Goal: Navigation & Orientation: Understand site structure

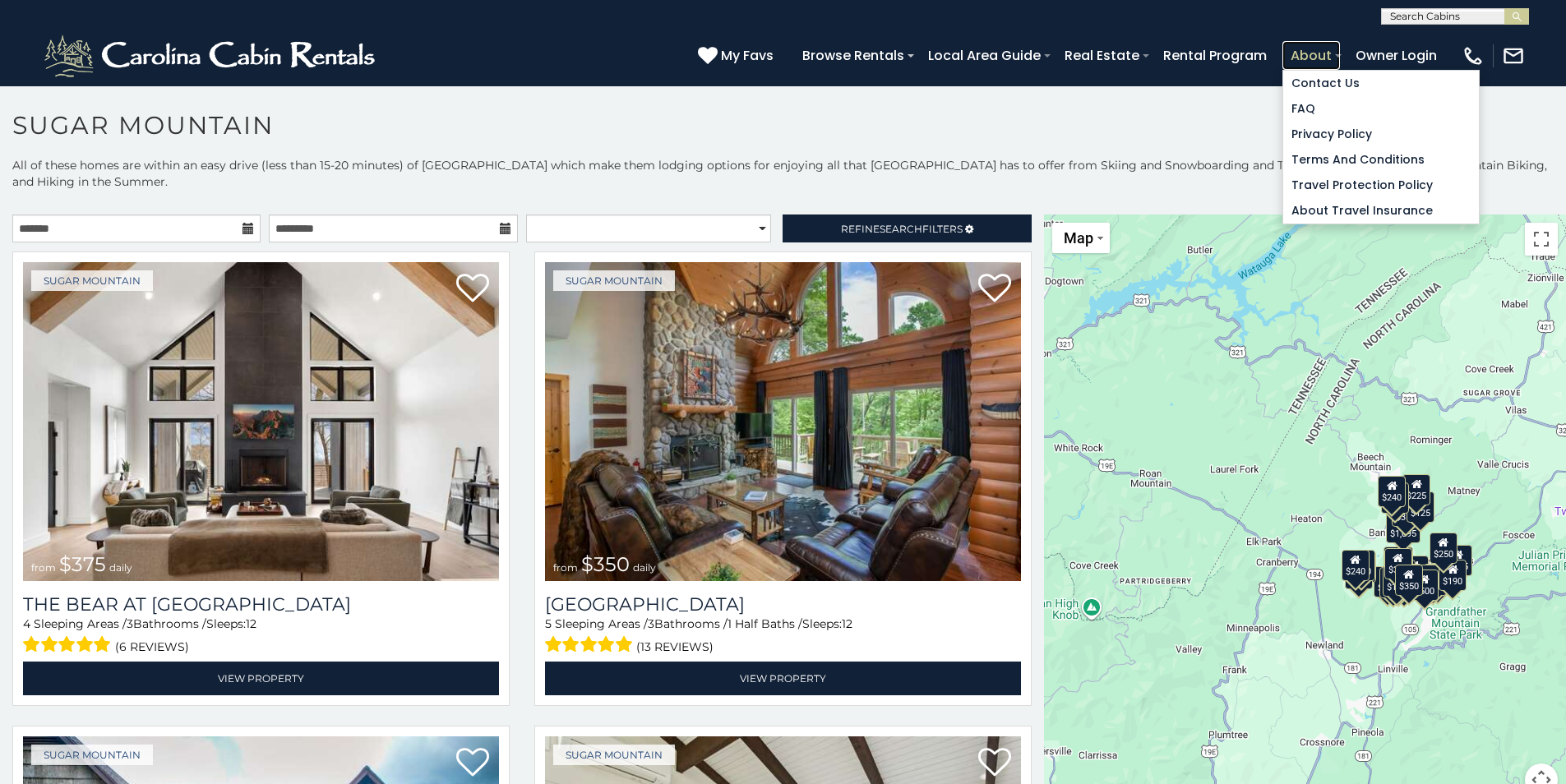
click at [1329, 56] on link "About" at bounding box center [1311, 55] width 58 height 29
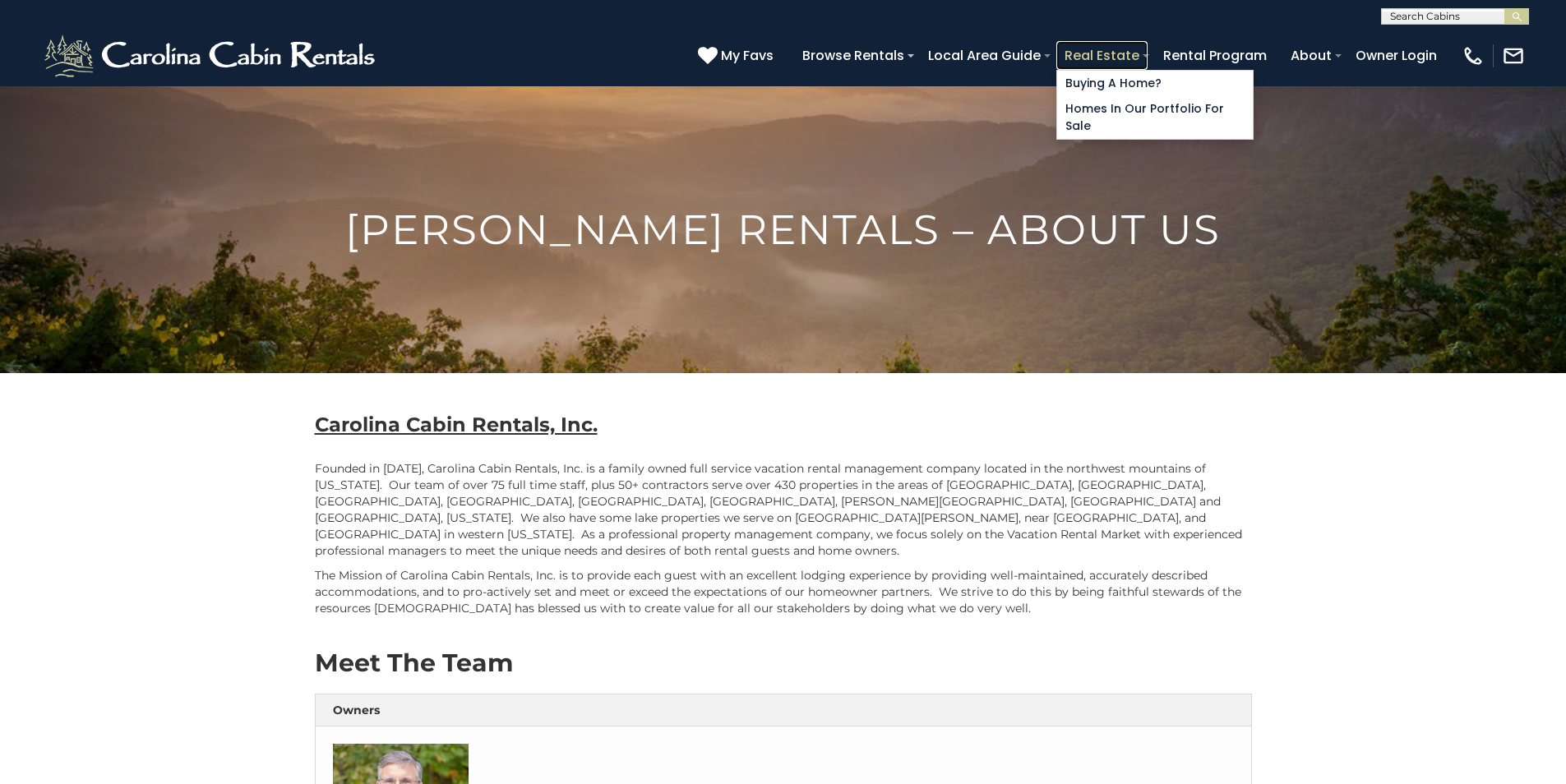
click at [1136, 48] on link "Real Estate" at bounding box center [1102, 55] width 91 height 29
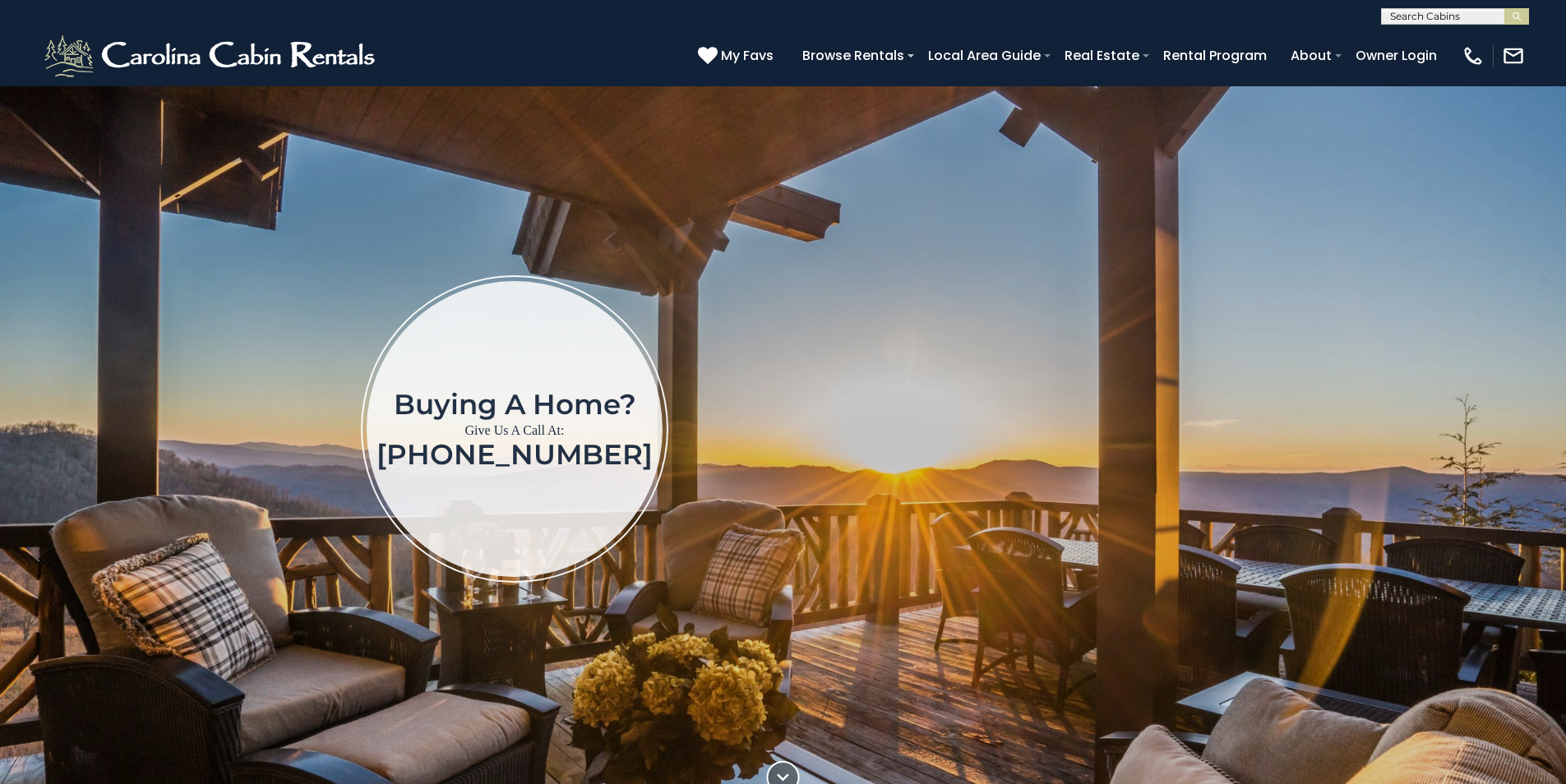
scroll to position [82, 0]
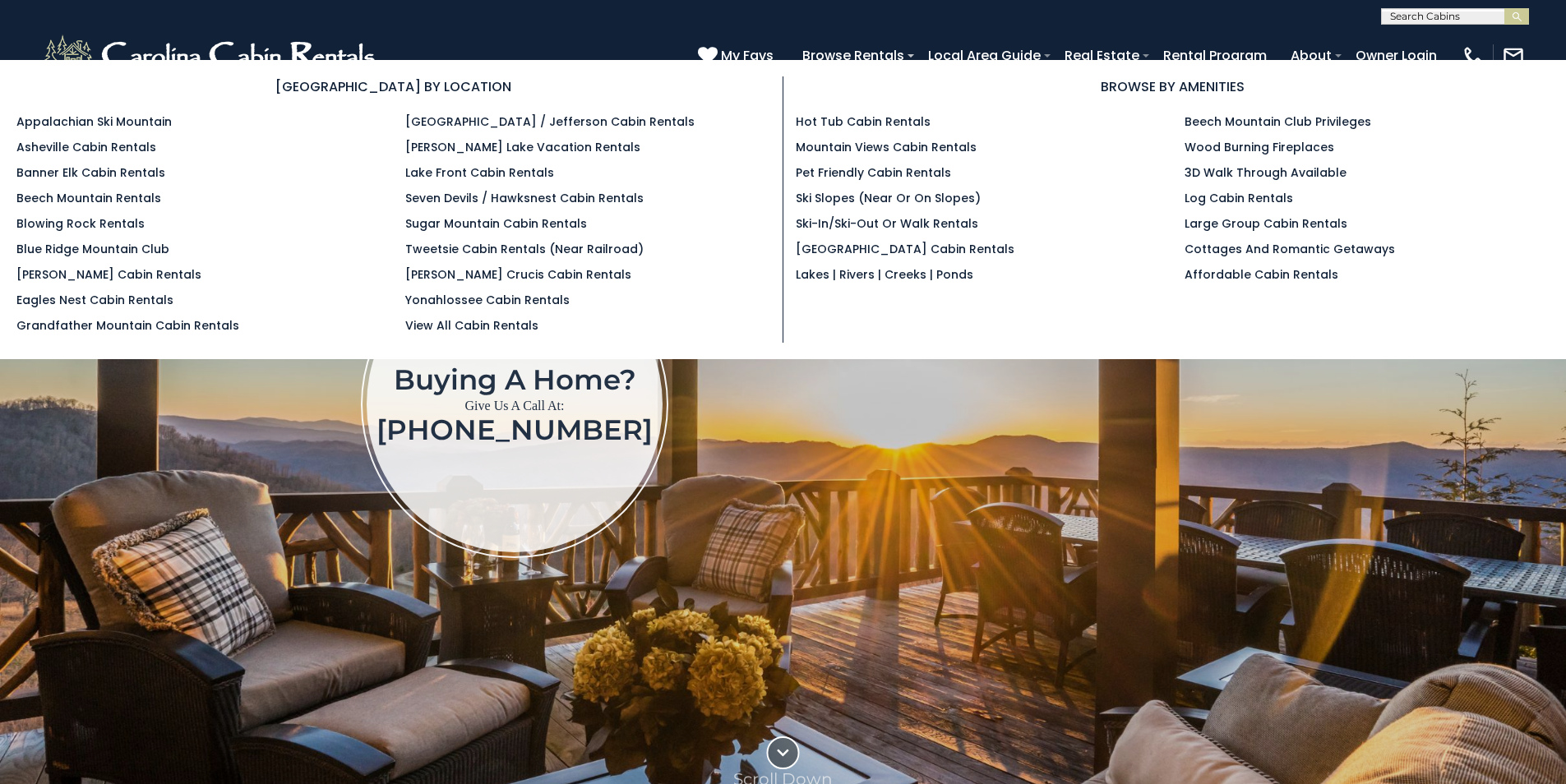
click at [907, 61] on section "[GEOGRAPHIC_DATA] BY LOCATION Appalachian Ski Mountain Asheville Cabin Rentals …" at bounding box center [783, 208] width 1566 height 299
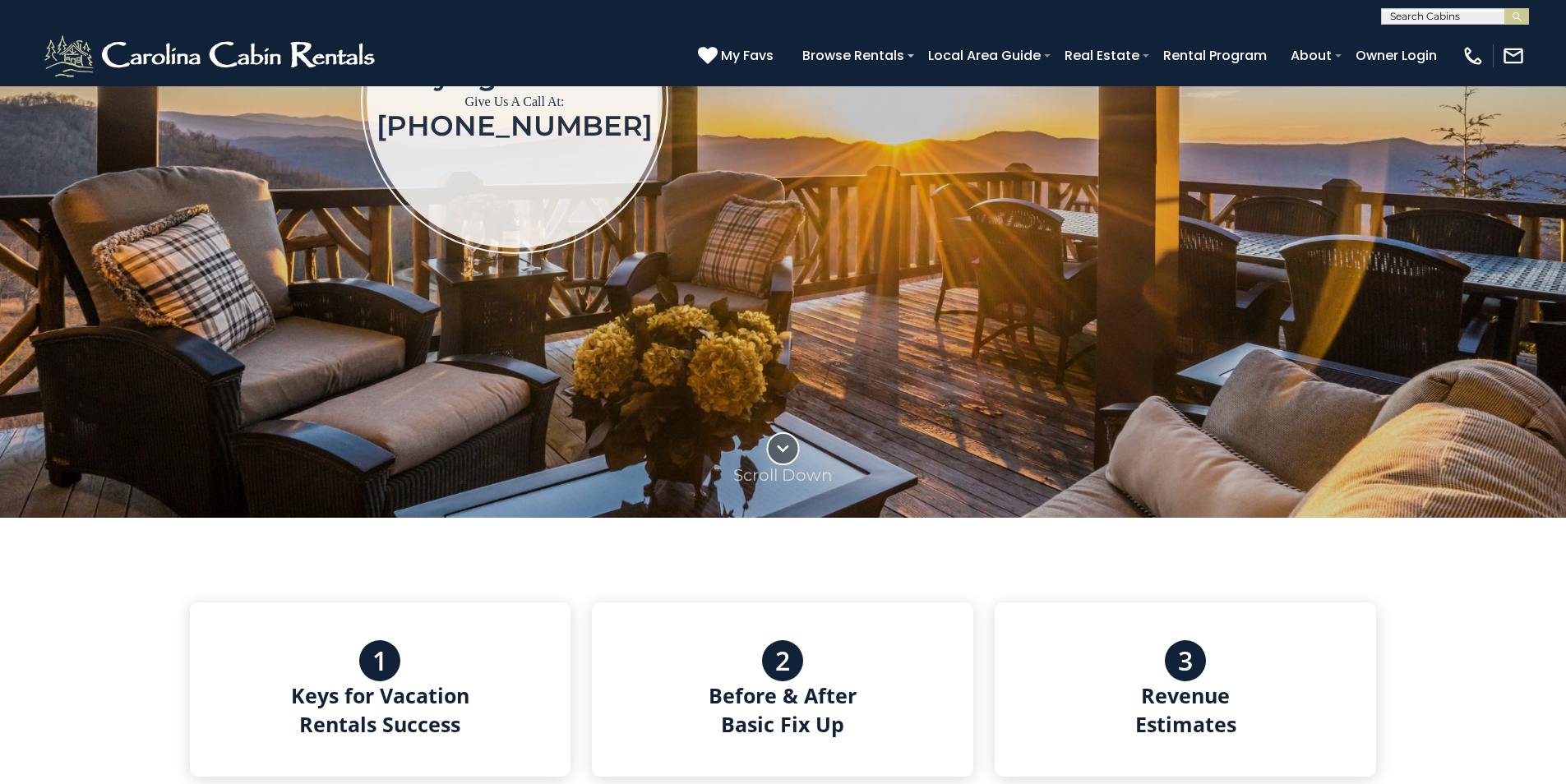
scroll to position [411, 0]
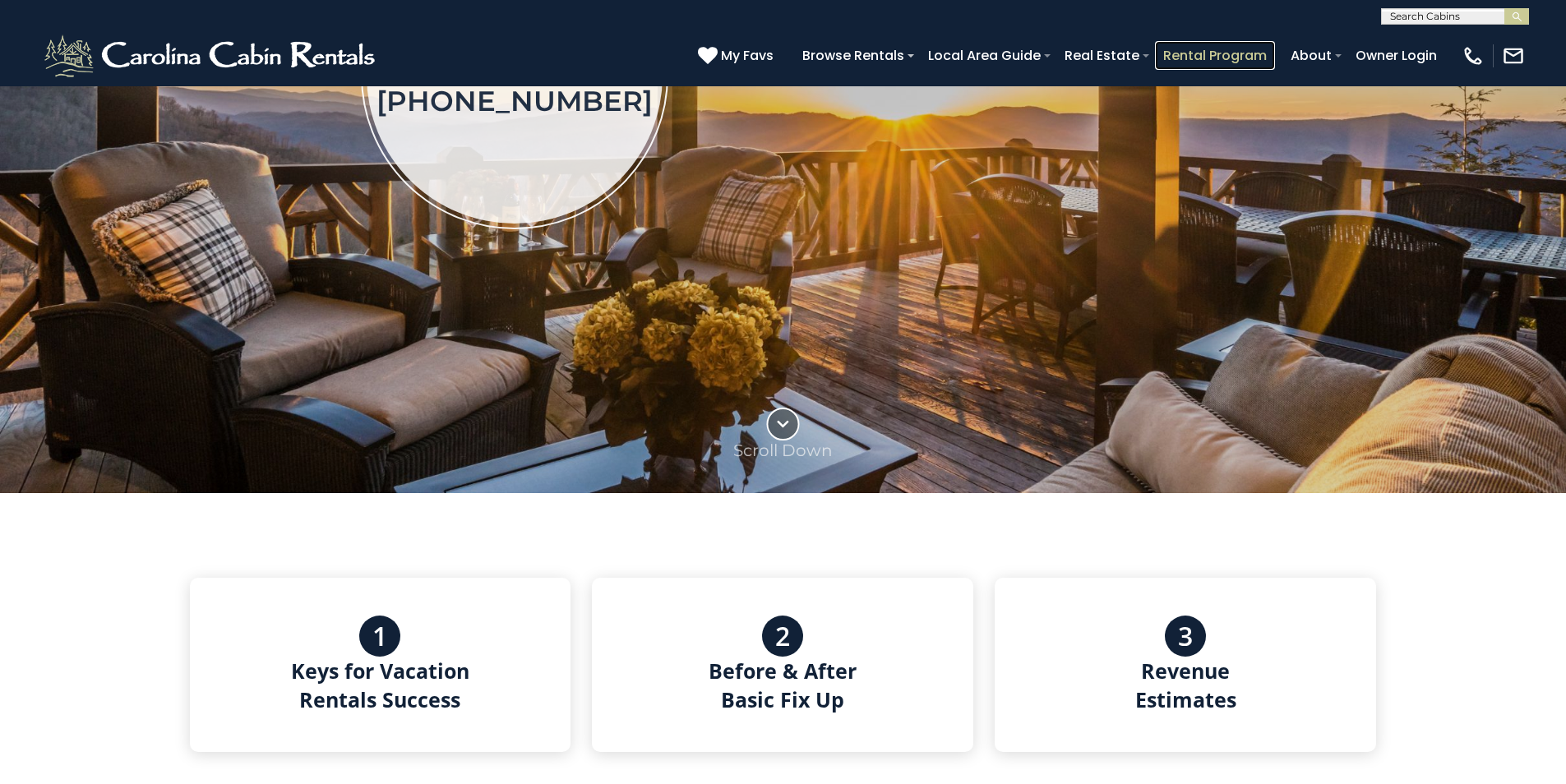
click at [1249, 60] on link "Rental Program" at bounding box center [1214, 55] width 120 height 29
